Goal: Task Accomplishment & Management: Complete application form

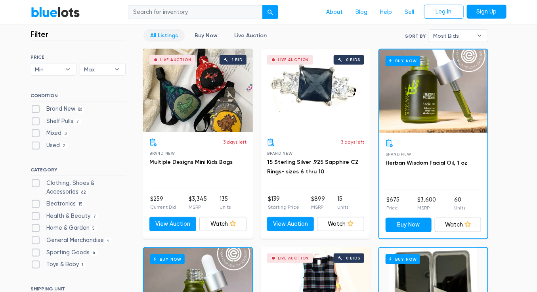
scroll to position [262, 0]
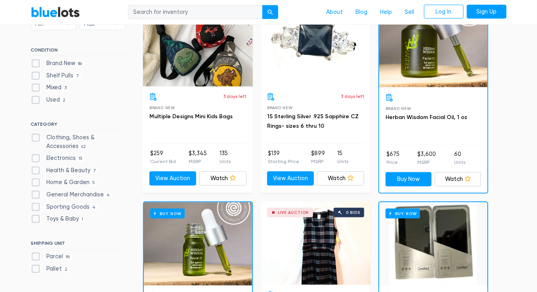
click at [36, 168] on label "Health & Beauty 7" at bounding box center [65, 170] width 68 height 9
click at [36, 168] on Beauty"] "Health & Beauty 7" at bounding box center [33, 168] width 5 height 5
checkbox Beauty"] "true"
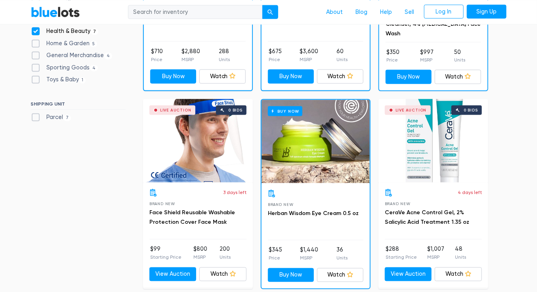
scroll to position [371, 0]
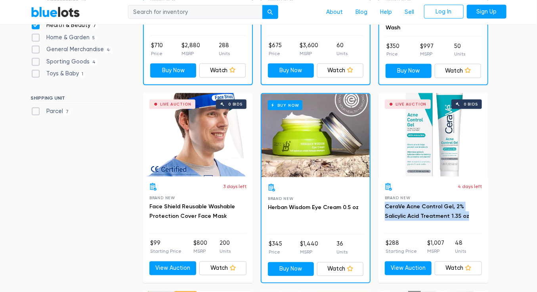
drag, startPoint x: 464, startPoint y: 219, endPoint x: 383, endPoint y: 207, distance: 82.1
click at [383, 207] on div "4 days left Brand New CeraVe Acne Control Gel, 2% Salicylic Acid Treatment 1.35…" at bounding box center [433, 228] width 110 height 105
copy link "CeraVe Acne Control Gel, 2% Salicylic Acid Treatment 1.35 oz"
click at [403, 132] on div "Live Auction 0 bids" at bounding box center [433, 134] width 110 height 83
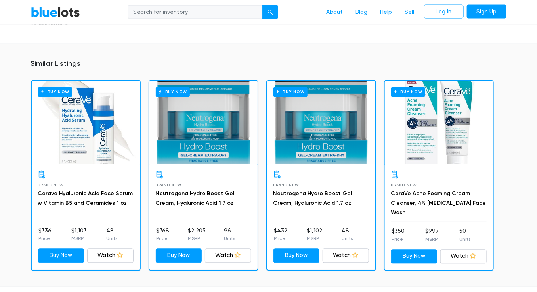
scroll to position [544, 0]
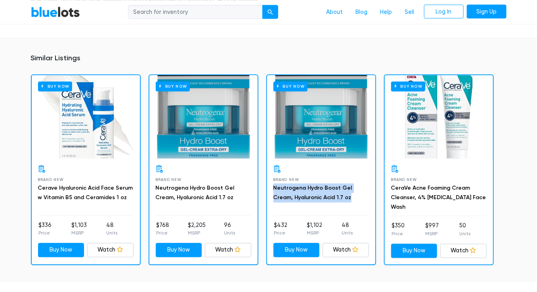
drag, startPoint x: 341, startPoint y: 180, endPoint x: 271, endPoint y: 168, distance: 71.2
click at [271, 168] on div "Brand New Neutrogena Hydro Boost Gel Cream, [MEDICAL_DATA] 1.7 oz $432 Price $1…" at bounding box center [321, 210] width 108 height 105
copy link "Neutrogena Hydro Boost Gel Cream, Hyaluronic Acid 1.7 oz"
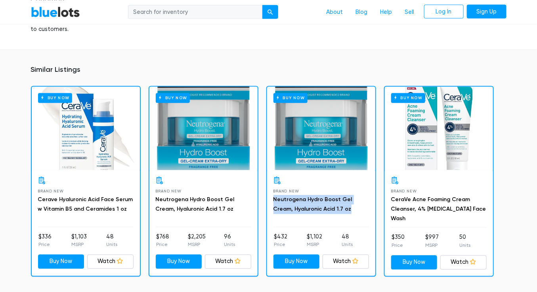
scroll to position [524, 0]
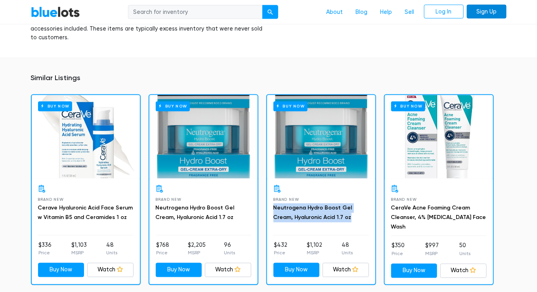
click at [483, 12] on link "Sign Up" at bounding box center [487, 11] width 40 height 14
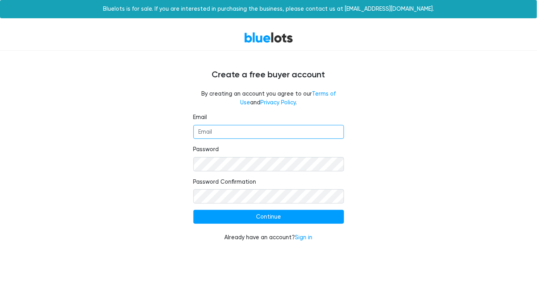
click at [245, 138] on input "Email" at bounding box center [268, 132] width 151 height 14
click at [0, 251] on com-1password-button at bounding box center [0, 251] width 0 height 0
type input "dzkatz@gmail.com"
click at [421, 141] on div "Email dzkatz@gmail.com Password Password Confirmation Continue Already have an …" at bounding box center [268, 182] width 487 height 138
drag, startPoint x: 478, startPoint y: 73, endPoint x: 505, endPoint y: 72, distance: 26.6
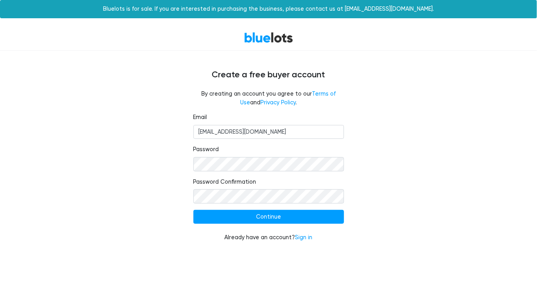
click at [505, 72] on h4 "Create a free buyer account" at bounding box center [268, 75] width 475 height 10
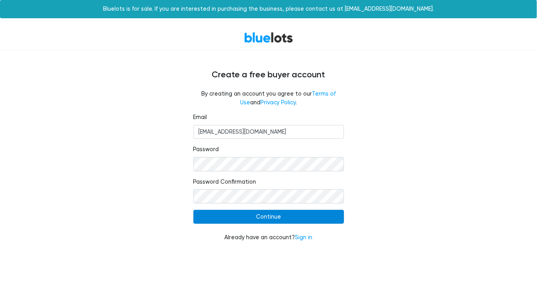
click at [321, 216] on input "Continue" at bounding box center [268, 217] width 151 height 14
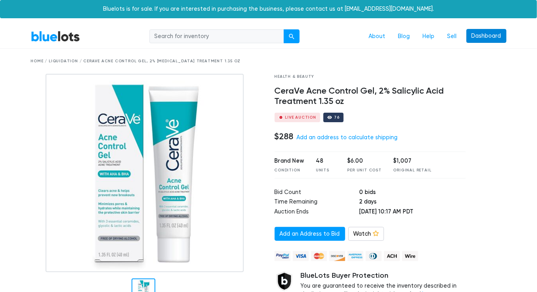
click at [491, 31] on link "Dashboard" at bounding box center [486, 36] width 40 height 14
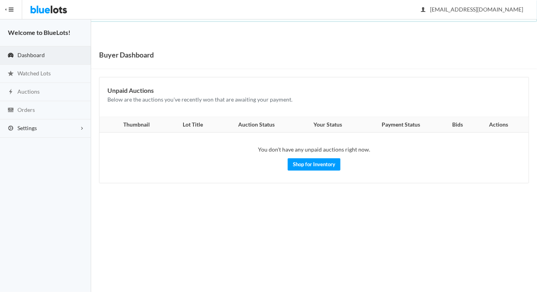
click at [43, 127] on link "Settings" at bounding box center [45, 128] width 91 height 18
click at [46, 145] on span "Buyer Profile Incomplete" at bounding box center [33, 144] width 32 height 7
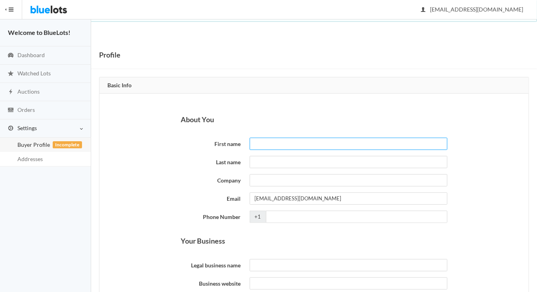
click at [260, 144] on input "First name" at bounding box center [349, 143] width 198 height 12
type input "David"
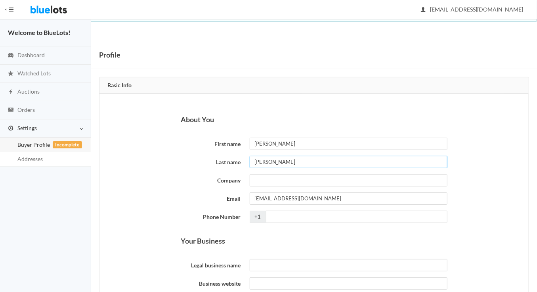
type input "Katz"
click at [349, 185] on input "Company" at bounding box center [349, 180] width 198 height 12
type input "EMF"
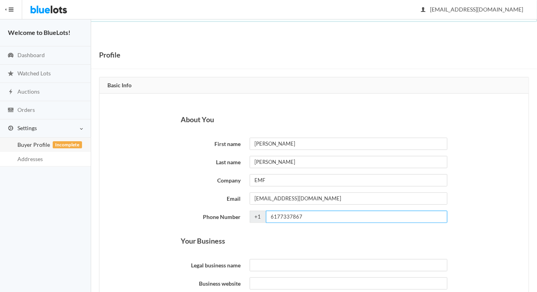
type input "6177337867"
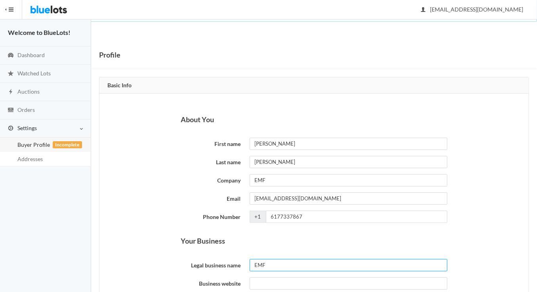
type input "EMF"
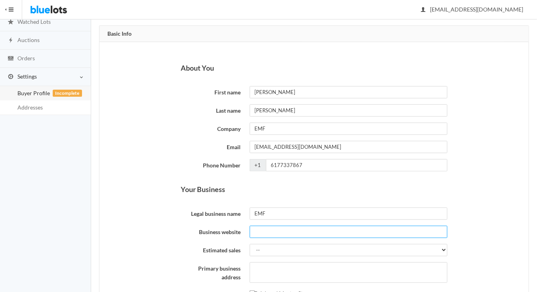
scroll to position [87, 0]
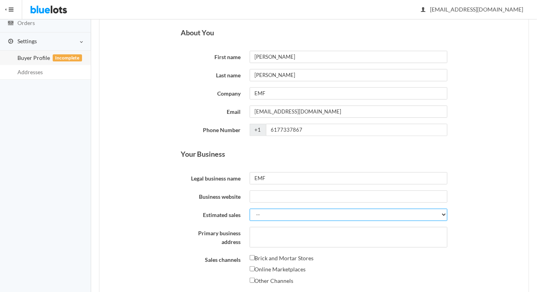
click at [324, 212] on select "-- Less than $5,000 $5,000 to $10,000 $10,000 to $25,000 $25,000 to $50,000 $50…" at bounding box center [349, 214] width 198 height 12
select select "Less than $5,000"
click at [250, 208] on select "-- Less than $5,000 $5,000 to $10,000 $10,000 to $25,000 $25,000 to $50,000 $50…" at bounding box center [349, 214] width 198 height 12
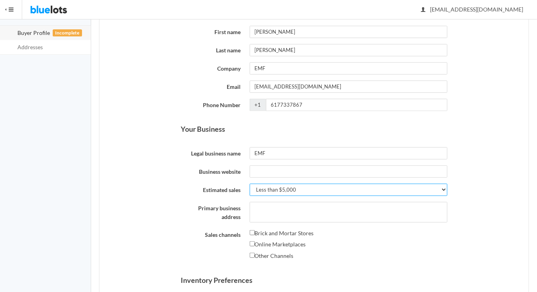
scroll to position [119, 0]
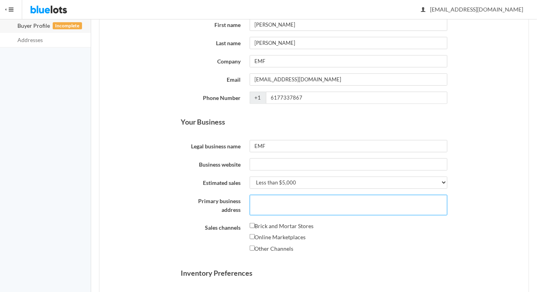
click at [287, 201] on textarea "Primary business address" at bounding box center [349, 204] width 198 height 21
type textarea "[STREET_ADDRESS]"
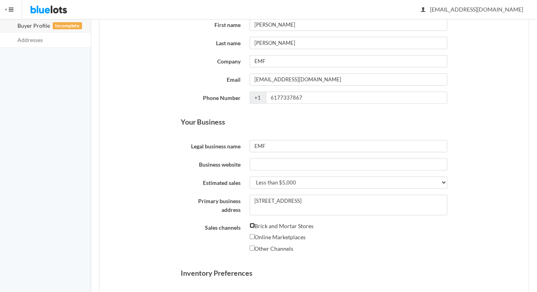
scroll to position [124, 0]
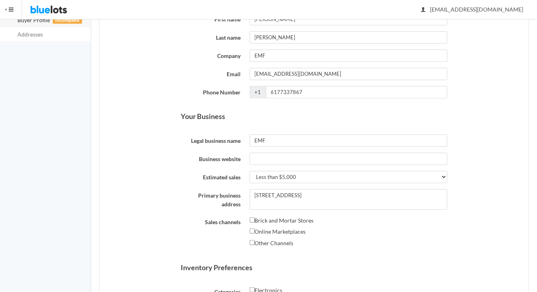
click at [279, 228] on label "Online Marketplaces" at bounding box center [278, 232] width 56 height 10
click at [255, 228] on input "Online Marketplaces" at bounding box center [252, 230] width 5 height 5
checkbox input "true"
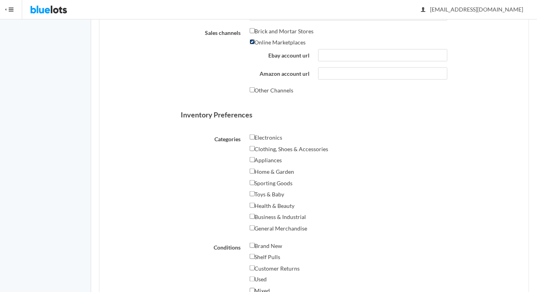
scroll to position [320, 0]
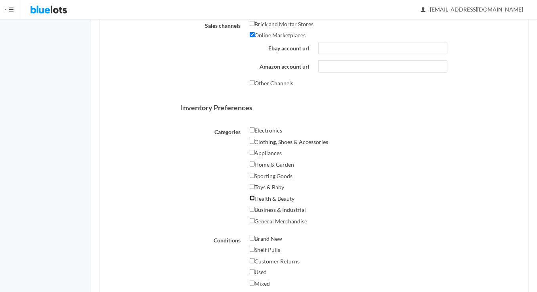
click at [252, 198] on input "Health & Beauty" at bounding box center [252, 197] width 5 height 5
checkbox input "true"
click at [251, 218] on input "General Merchandise" at bounding box center [252, 220] width 5 height 5
checkbox input "true"
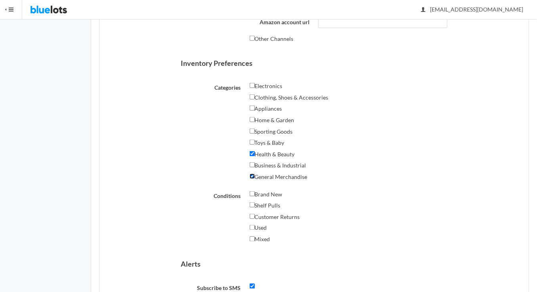
scroll to position [386, 0]
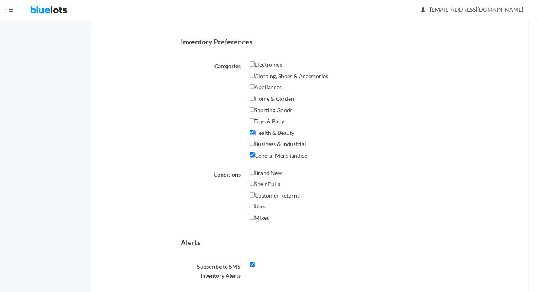
click at [254, 170] on label "Brand New" at bounding box center [266, 173] width 33 height 10
click at [254, 170] on input "Brand New" at bounding box center [252, 172] width 5 height 5
checkbox input "true"
click at [253, 183] on input "Shelf Pulls" at bounding box center [252, 183] width 5 height 5
click at [253, 181] on input "Shelf Pulls" at bounding box center [252, 183] width 5 height 5
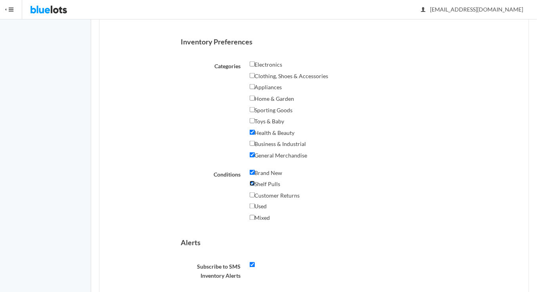
checkbox input "false"
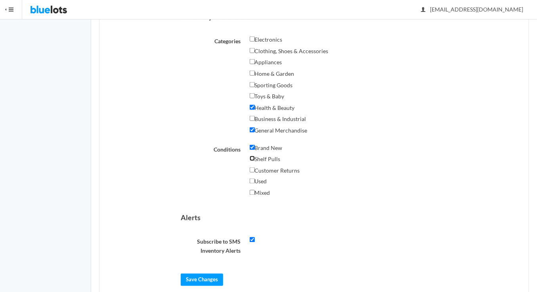
scroll to position [426, 0]
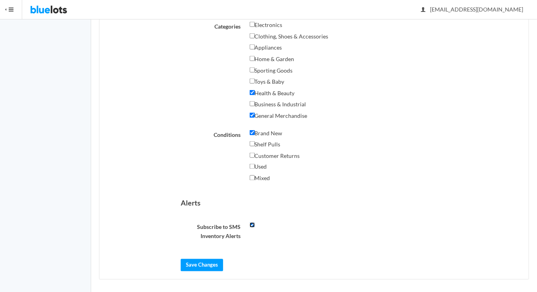
click at [253, 222] on input "checkbox" at bounding box center [252, 224] width 5 height 5
checkbox input "false"
click at [213, 261] on input "Save Changes" at bounding box center [202, 265] width 42 height 12
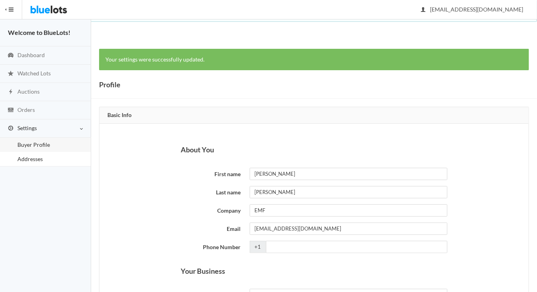
click at [63, 155] on link "Addresses" at bounding box center [45, 159] width 91 height 14
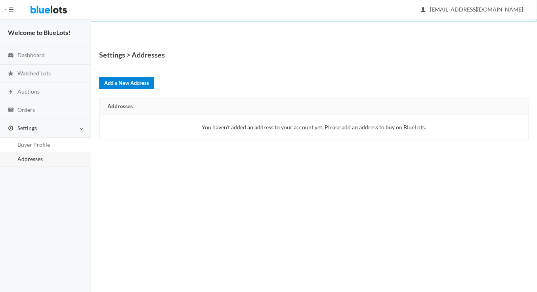
click at [136, 84] on link "Add a New Address" at bounding box center [126, 83] width 55 height 12
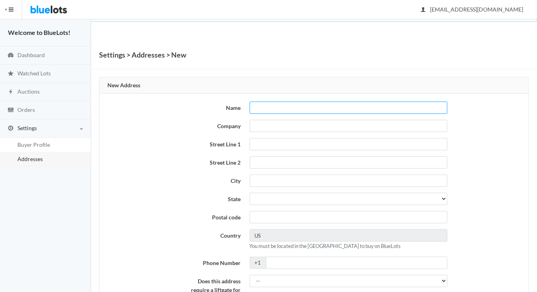
click at [280, 102] on input "text" at bounding box center [349, 107] width 198 height 12
click at [267, 104] on input "EMF" at bounding box center [349, 107] width 198 height 12
type input "David Katz"
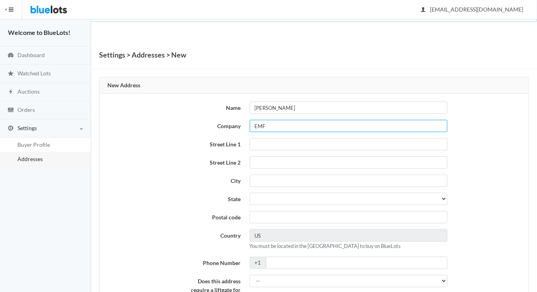
type input "EMF"
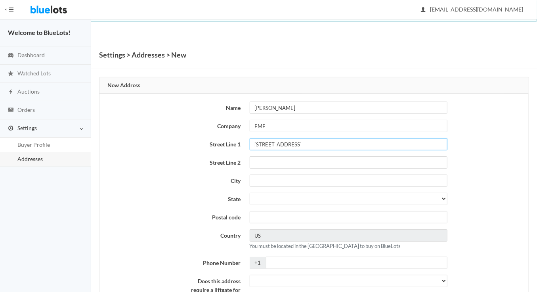
type input "[STREET_ADDRESS]"
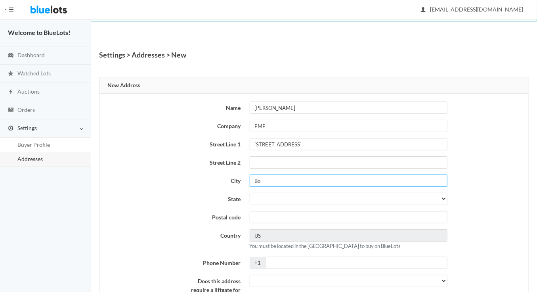
type input "B"
type input "Medford"
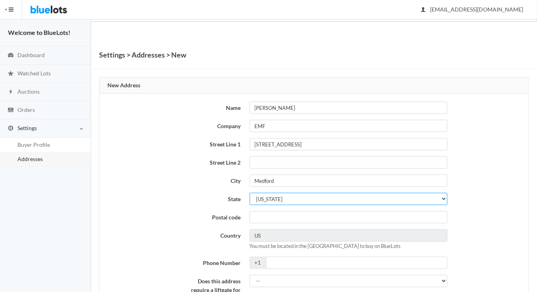
select select "MA"
click at [250, 192] on select "Alabama Alaska Arizona Arkansas California Colorado Connecticut Delaware Distri…" at bounding box center [349, 198] width 198 height 12
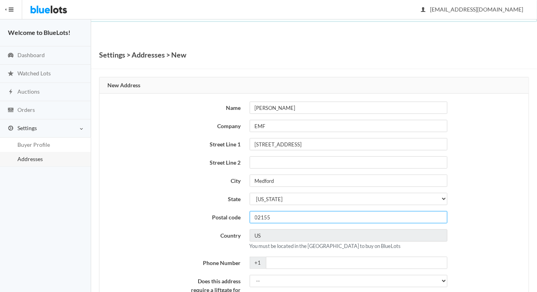
type input "02155"
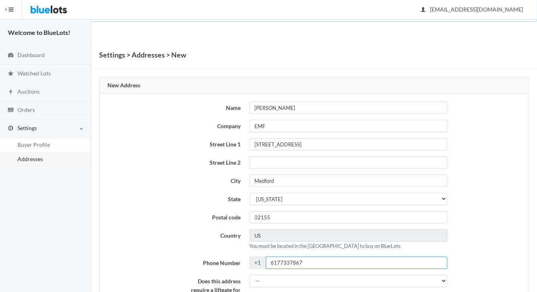
type input "6177337867"
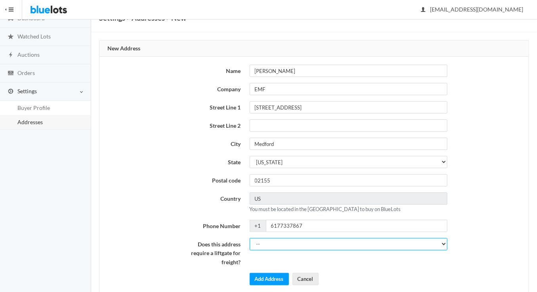
scroll to position [59, 0]
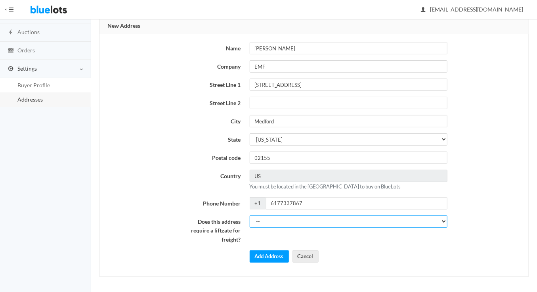
click at [265, 220] on select "-- Yes No" at bounding box center [349, 221] width 198 height 12
select select "1"
click at [250, 215] on select "-- Yes No" at bounding box center [349, 221] width 198 height 12
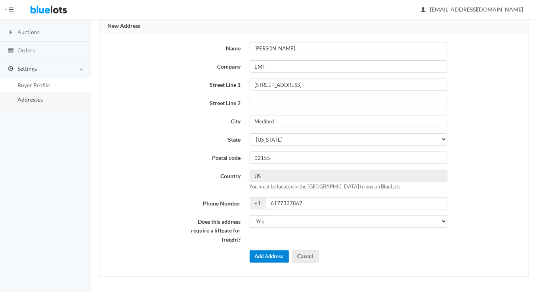
click at [272, 255] on button "Add Address" at bounding box center [269, 256] width 39 height 12
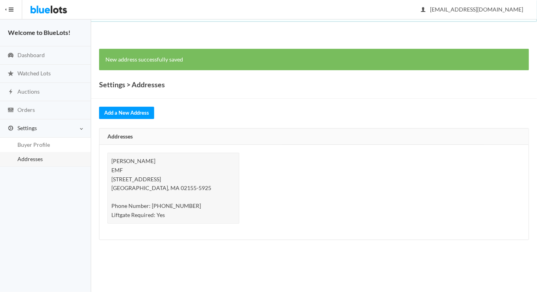
click at [15, 9] on button "HIDE MENU" at bounding box center [11, 9] width 22 height 19
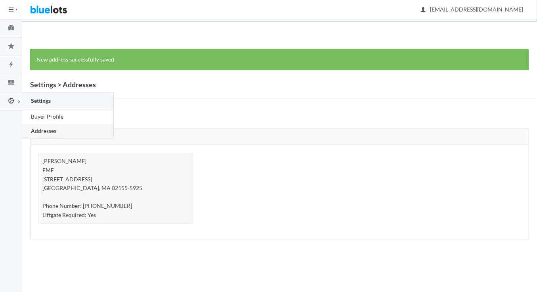
click at [45, 114] on span "Buyer Profile" at bounding box center [47, 116] width 32 height 7
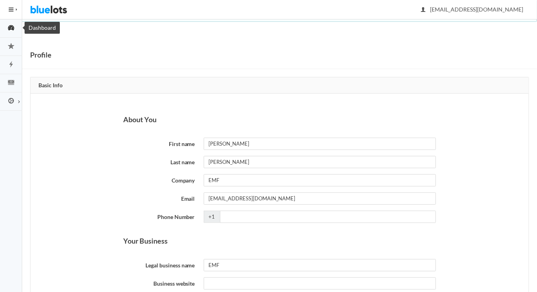
click at [14, 27] on icon "speedometer" at bounding box center [11, 27] width 22 height 7
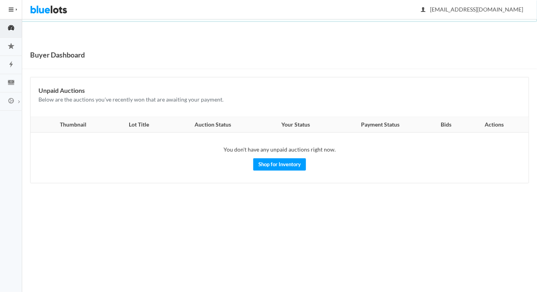
click at [45, 10] on img at bounding box center [48, 9] width 37 height 19
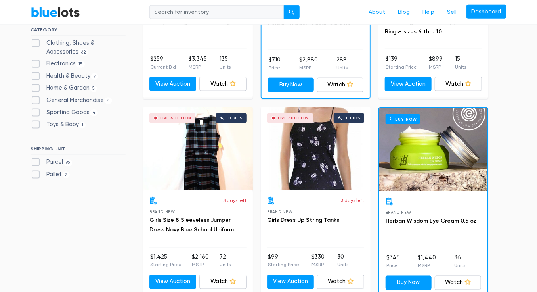
scroll to position [362, 0]
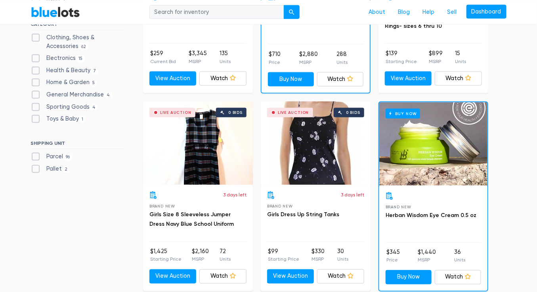
click at [36, 154] on label "Parcel 96" at bounding box center [52, 156] width 42 height 9
click at [36, 154] on input "Parcel 96" at bounding box center [33, 154] width 5 height 5
checkbox input "true"
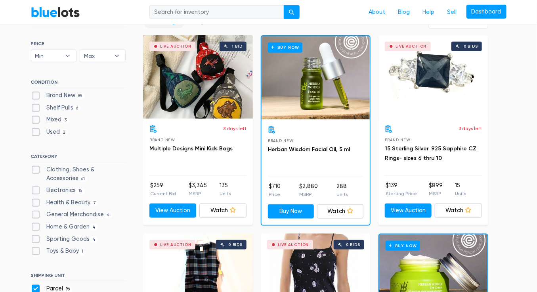
scroll to position [235, 0]
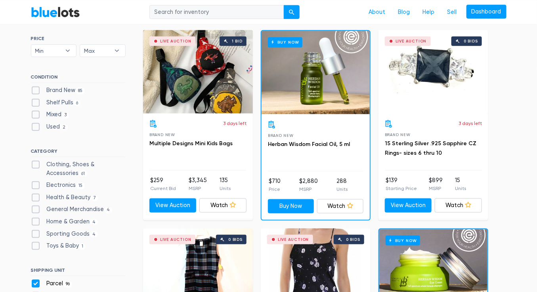
click at [36, 198] on label "Health & Beauty 7" at bounding box center [65, 197] width 68 height 9
click at [36, 198] on Beauty"] "Health & Beauty 7" at bounding box center [33, 195] width 5 height 5
checkbox Beauty"] "true"
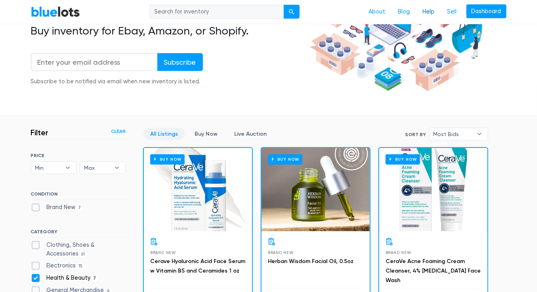
scroll to position [107, 0]
